Goal: Book appointment/travel/reservation

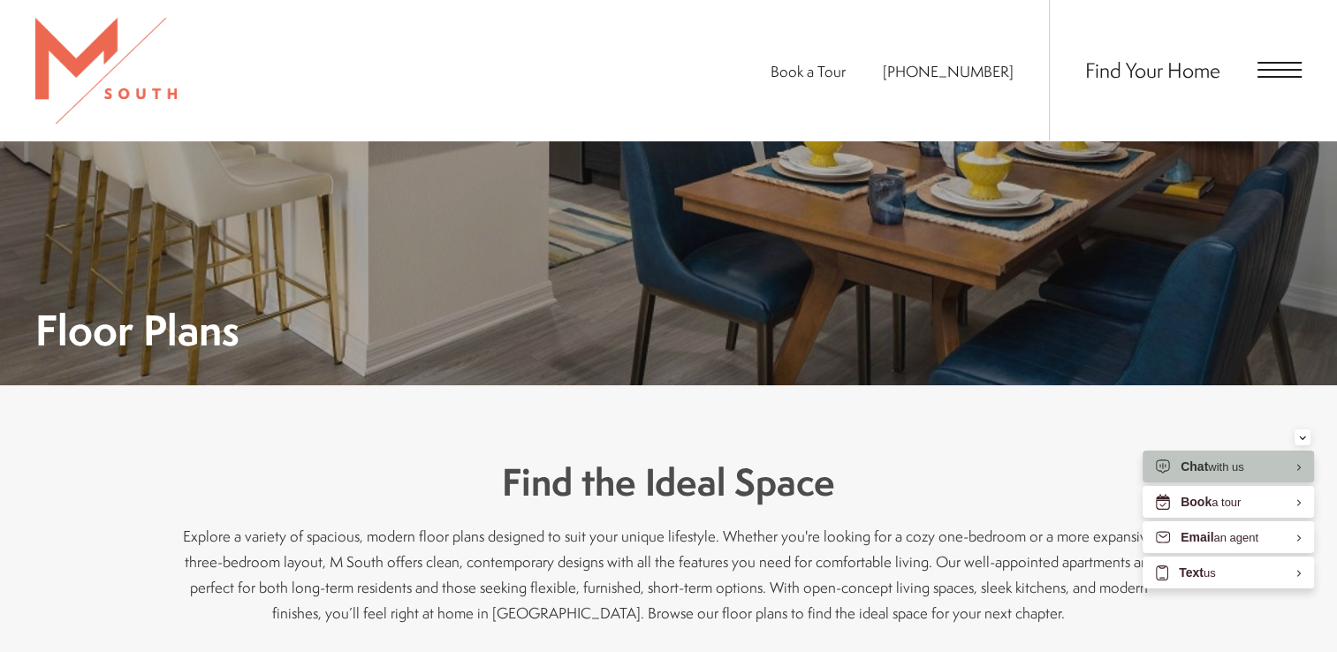
scroll to position [113, 0]
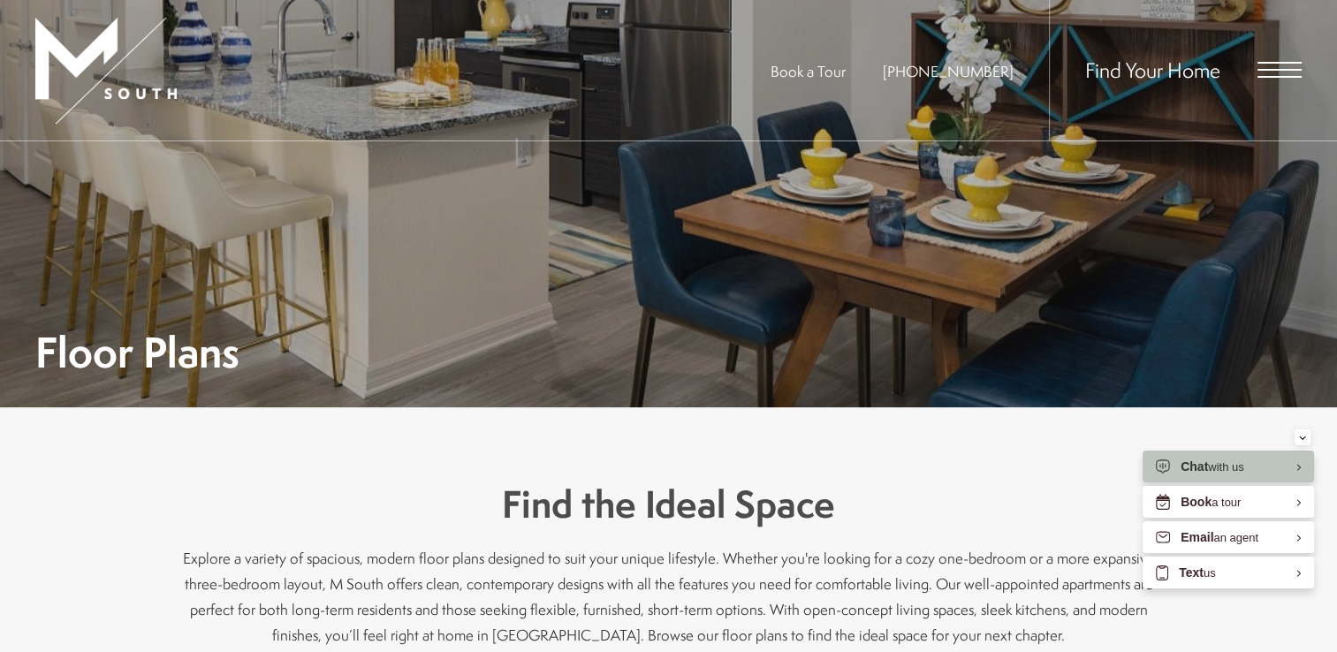
click at [1292, 74] on span "Open Menu" at bounding box center [1280, 70] width 44 height 16
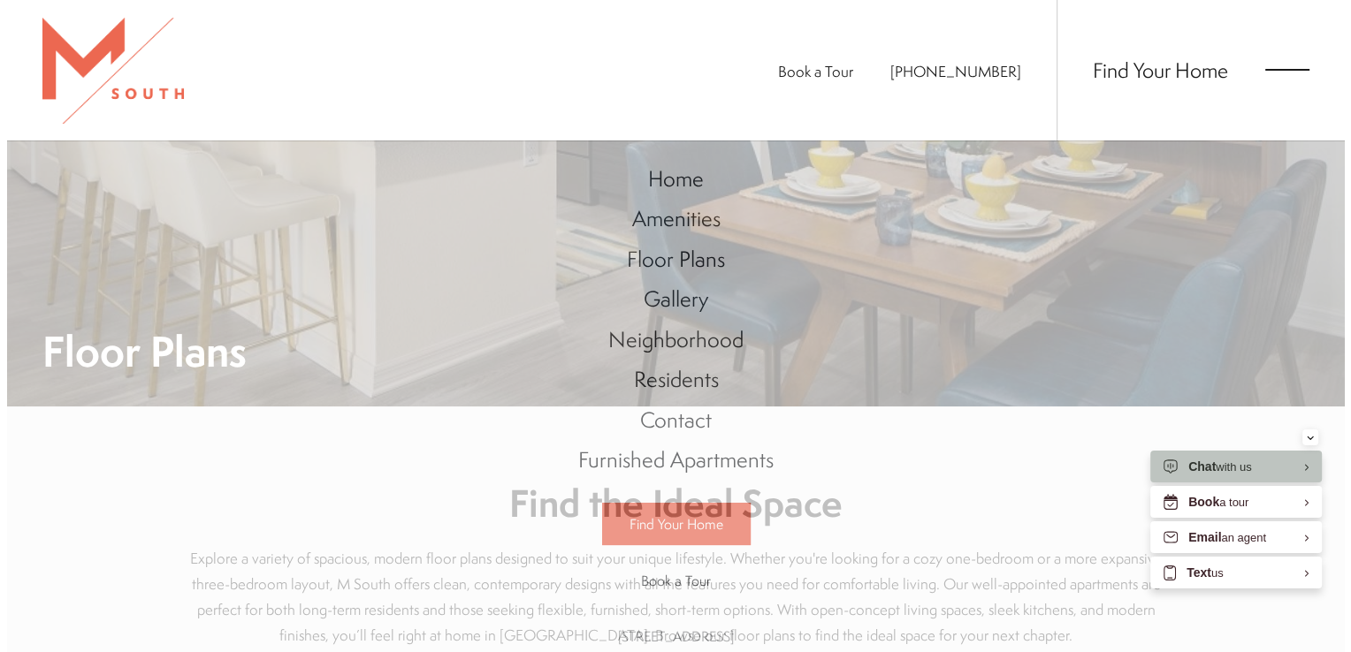
scroll to position [0, 0]
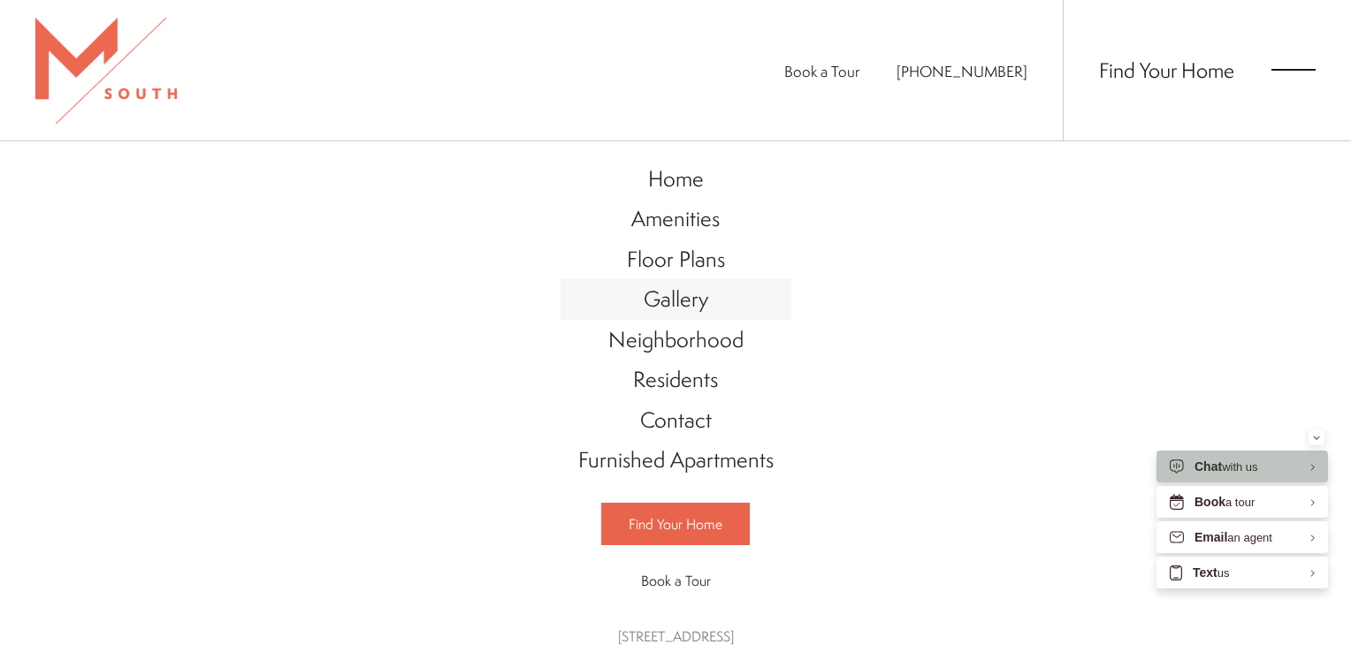
click at [677, 302] on span "Gallery" at bounding box center [676, 299] width 65 height 30
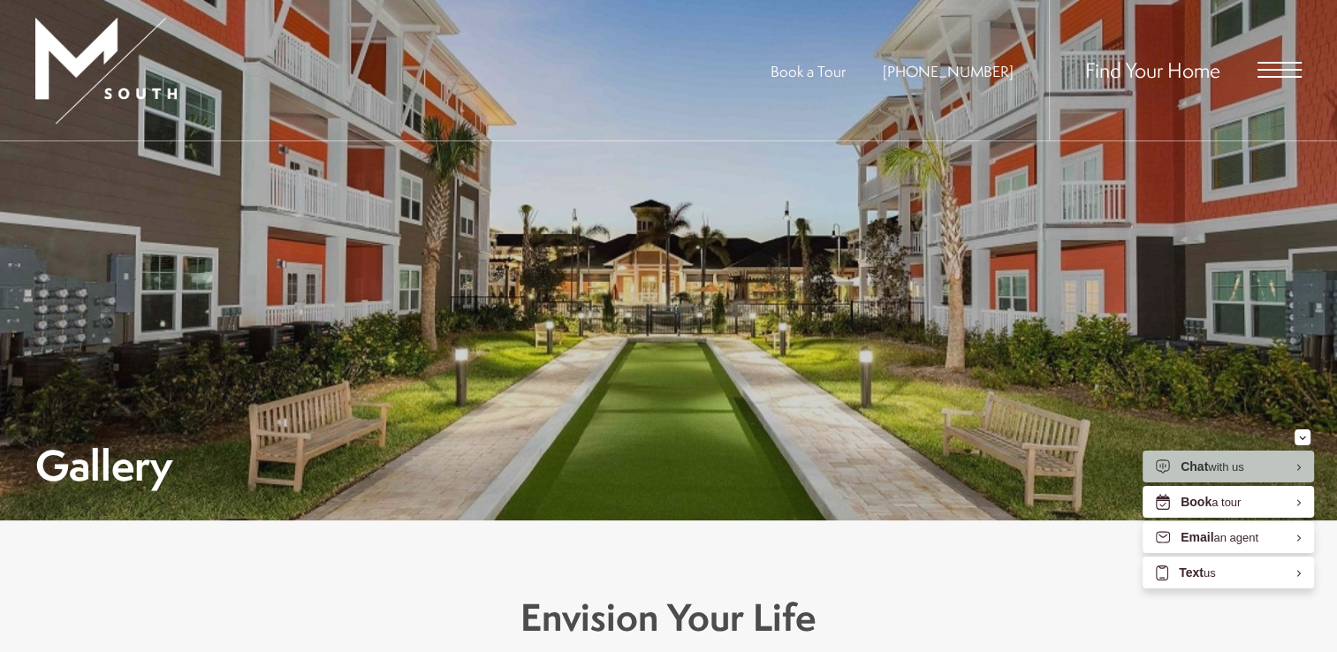
click at [1266, 72] on span "Open Menu" at bounding box center [1280, 70] width 44 height 16
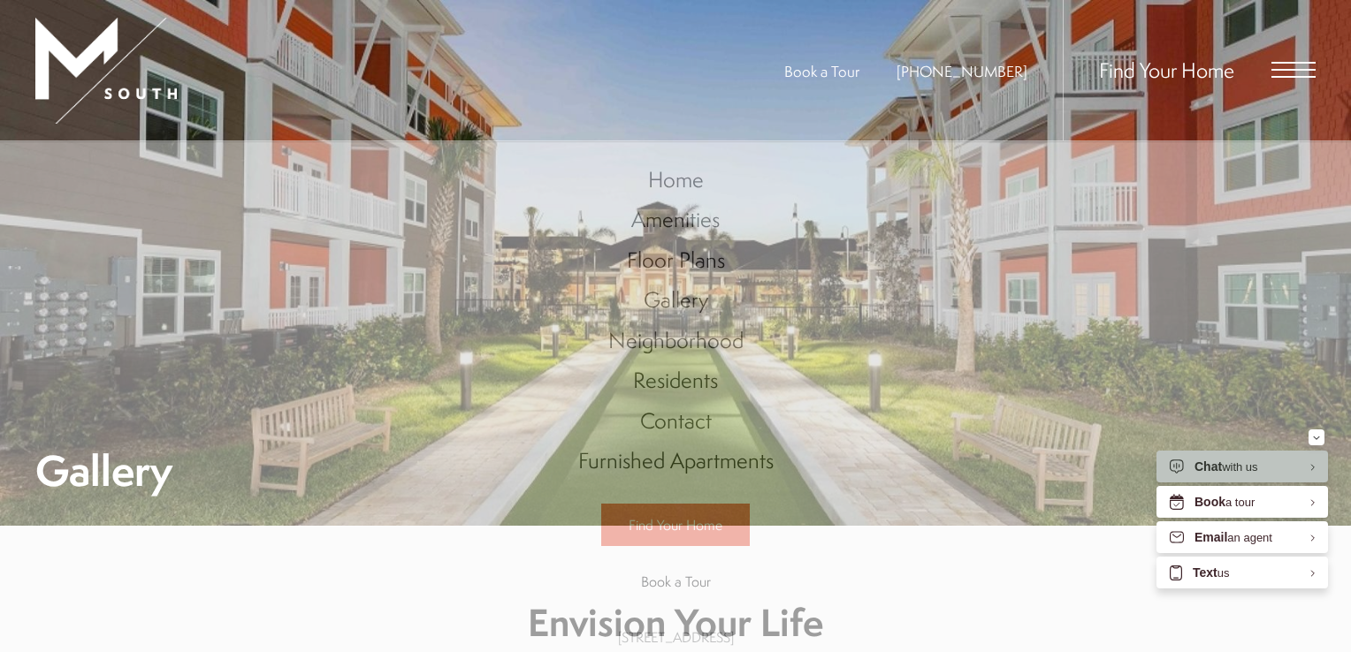
click at [203, 41] on div "Book a Tour 813-570-8014 Find Your Home" at bounding box center [675, 70] width 1351 height 141
